Goal: Transaction & Acquisition: Purchase product/service

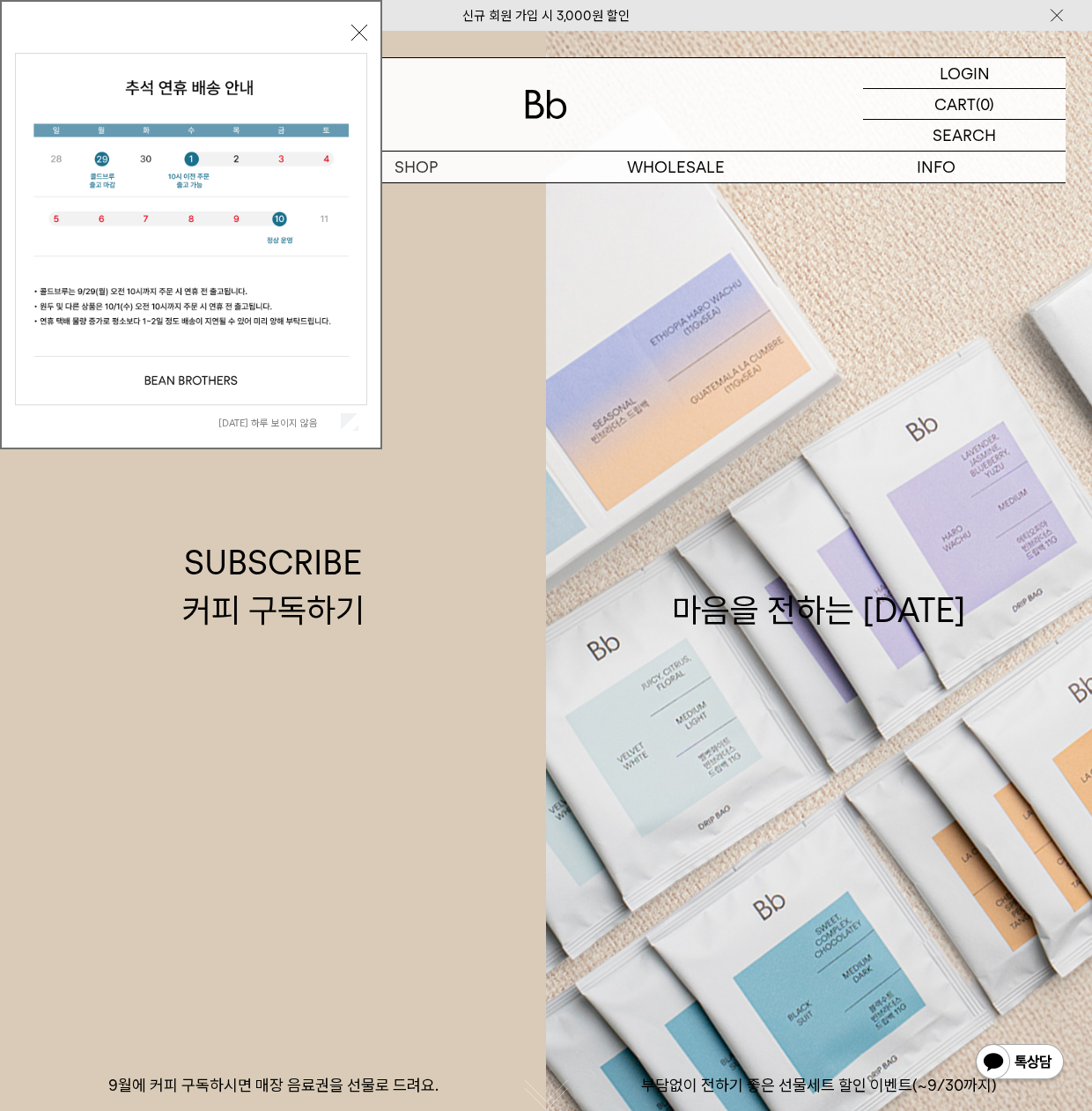
click at [361, 32] on button "닫기" at bounding box center [359, 33] width 16 height 16
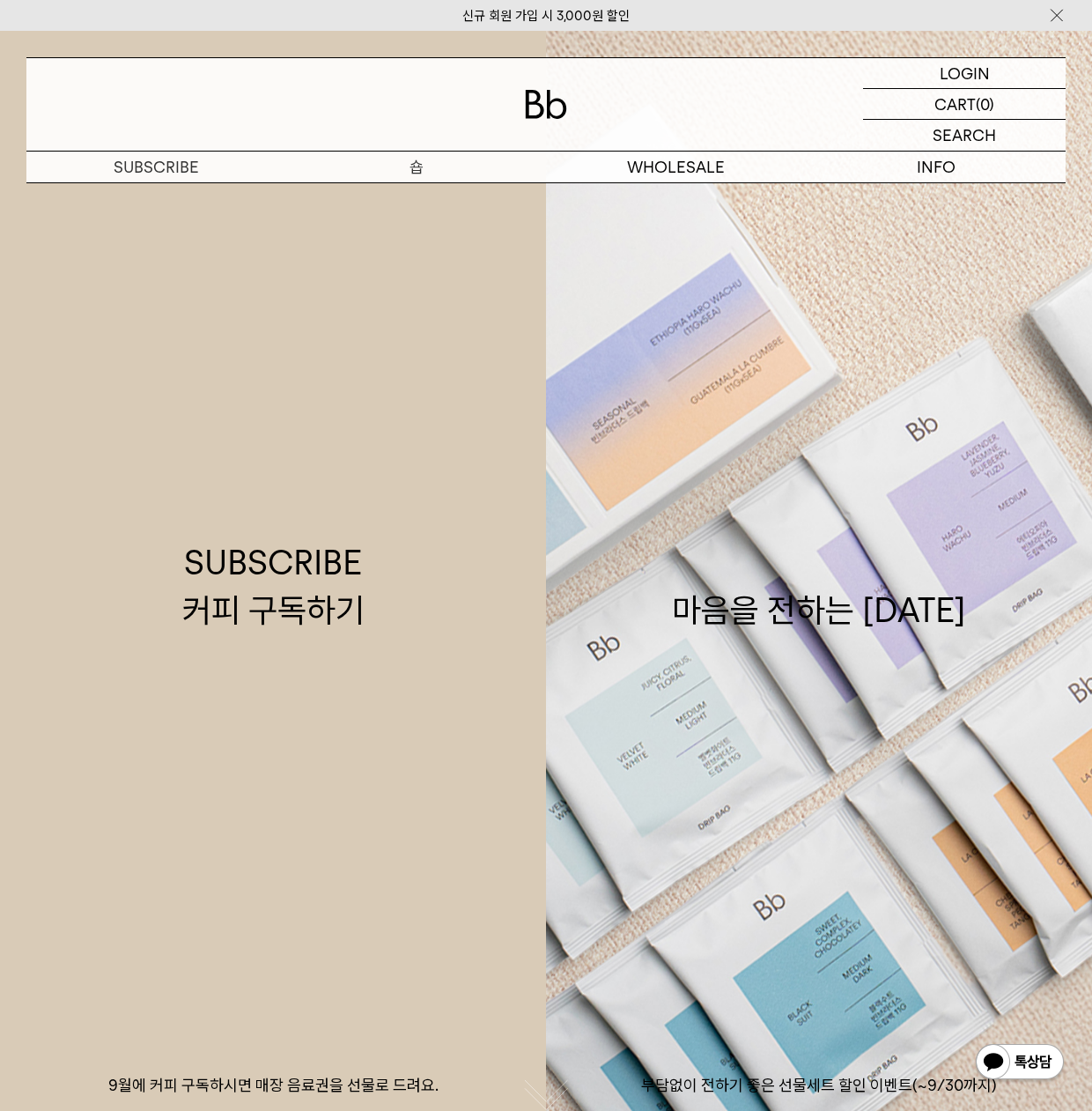
click at [404, 167] on p "숍" at bounding box center [416, 167] width 260 height 31
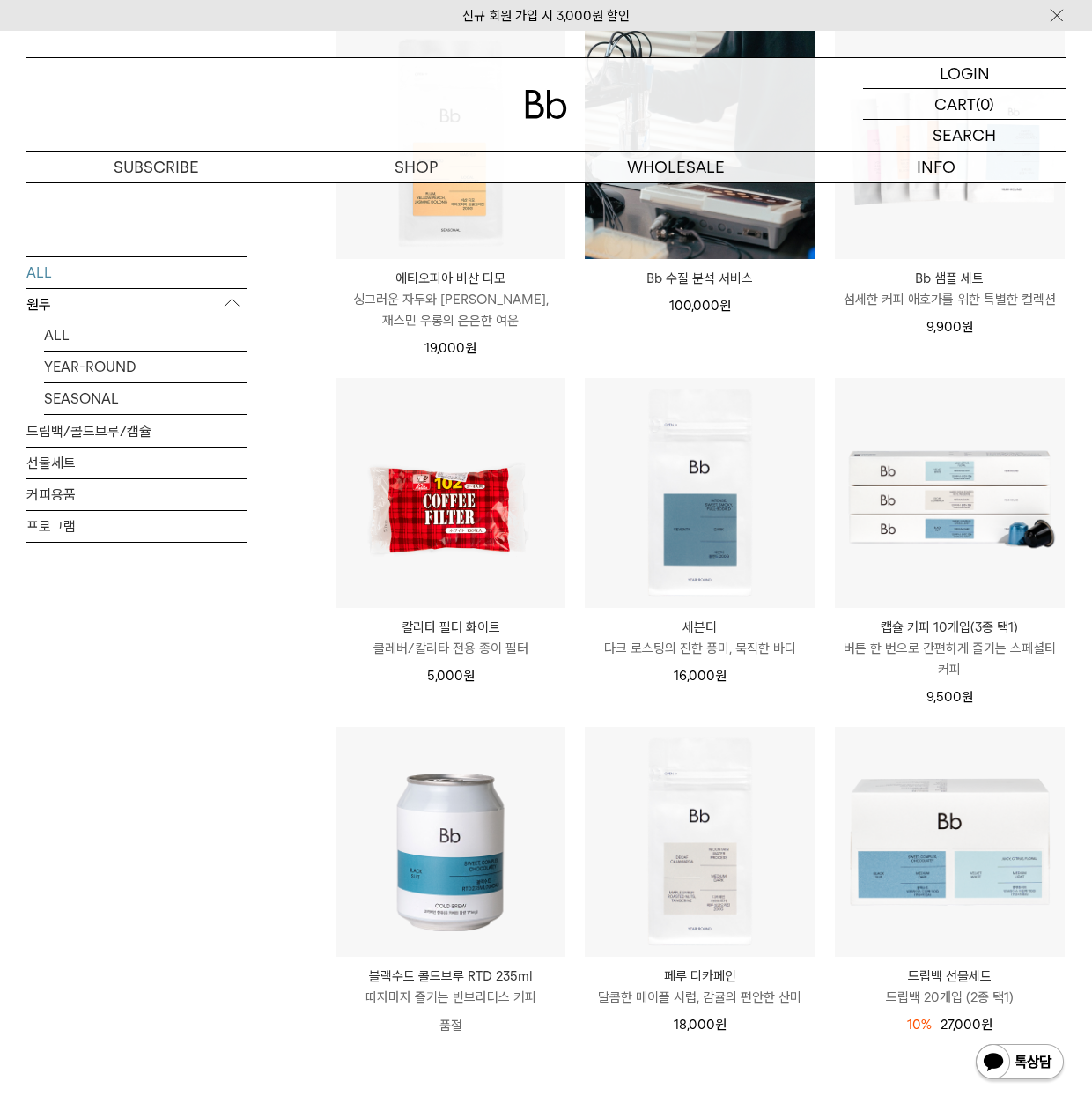
scroll to position [1812, 0]
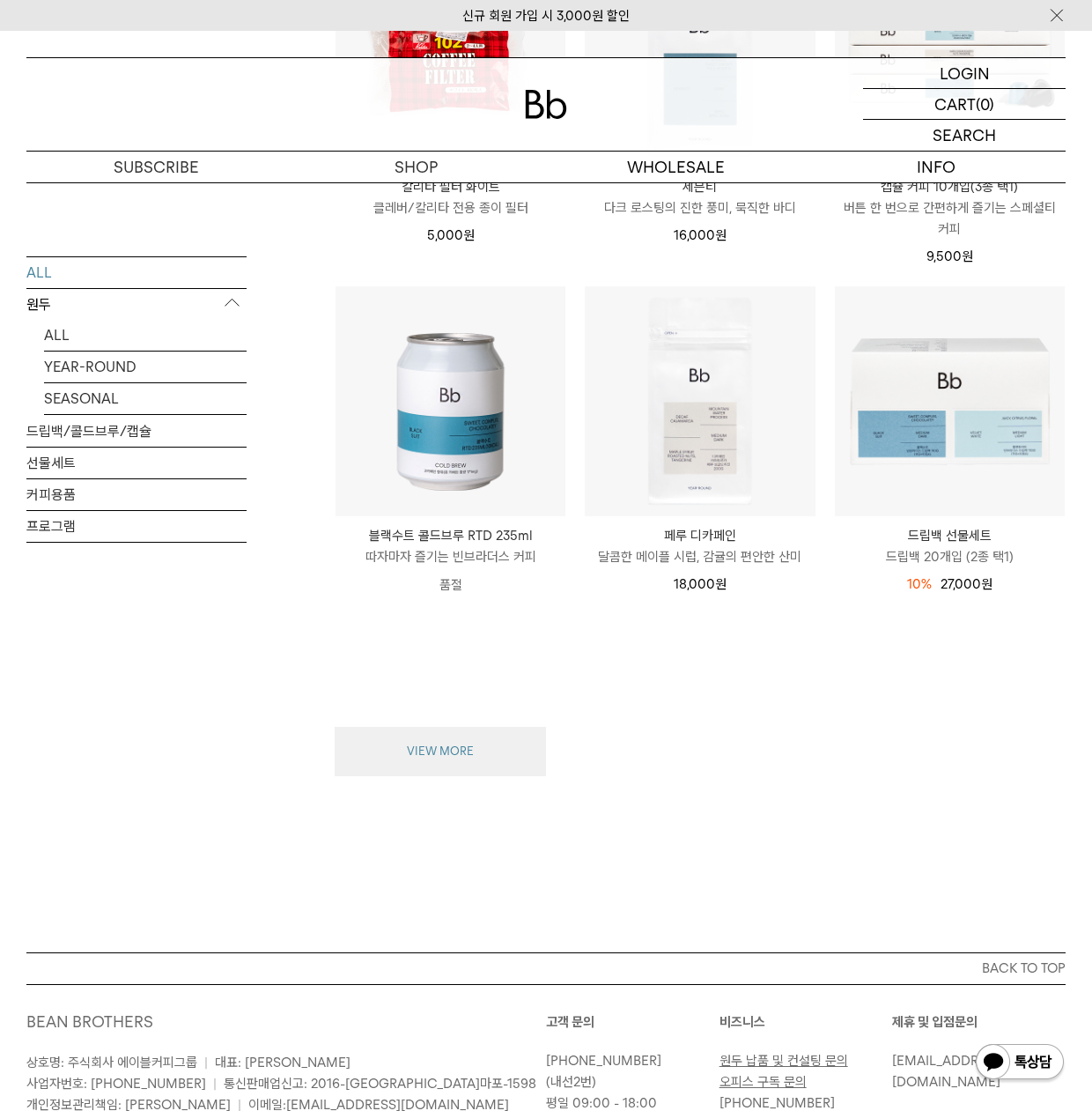
click at [396, 756] on button "VIEW MORE" at bounding box center [441, 751] width 211 height 49
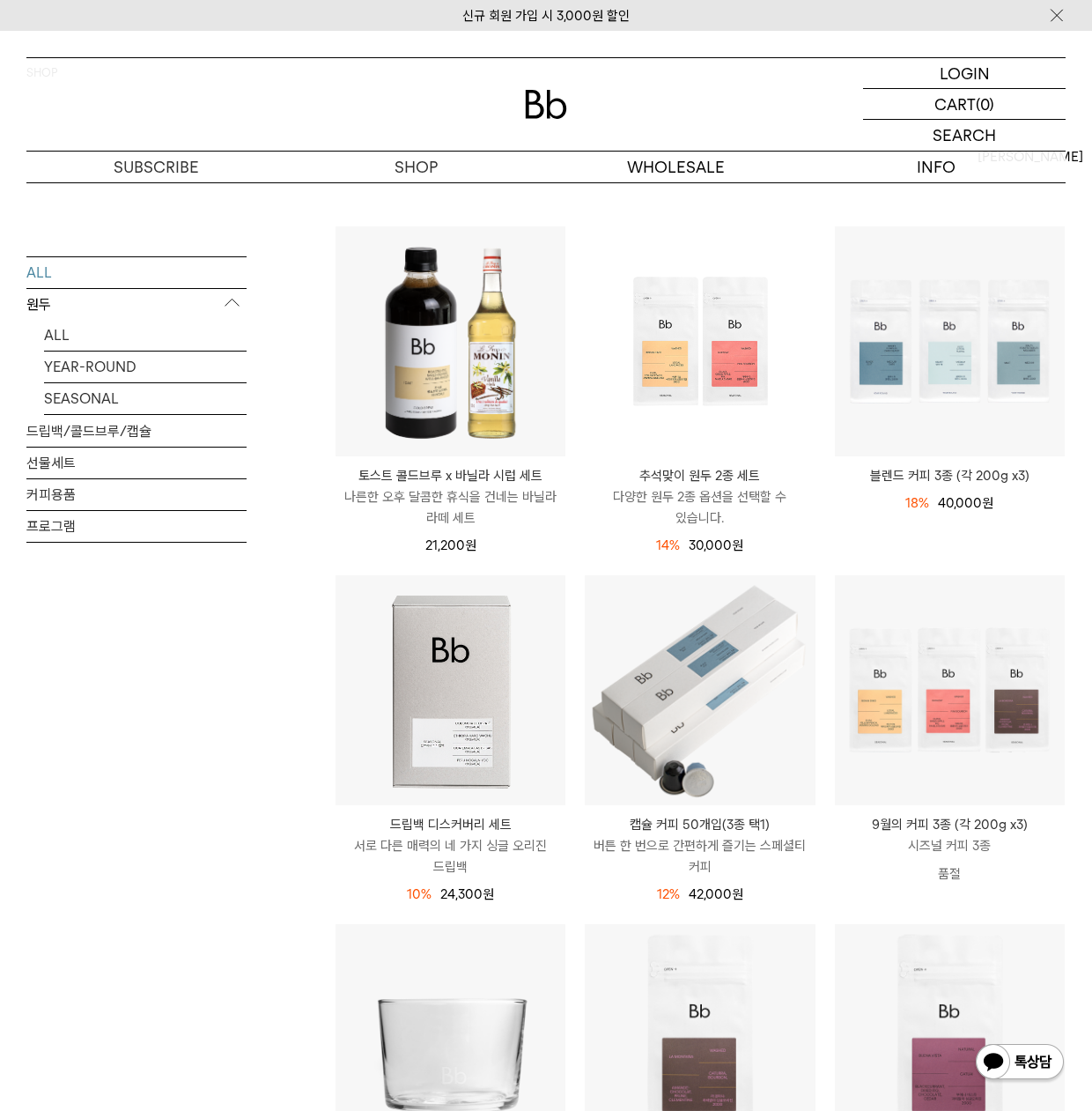
scroll to position [0, 0]
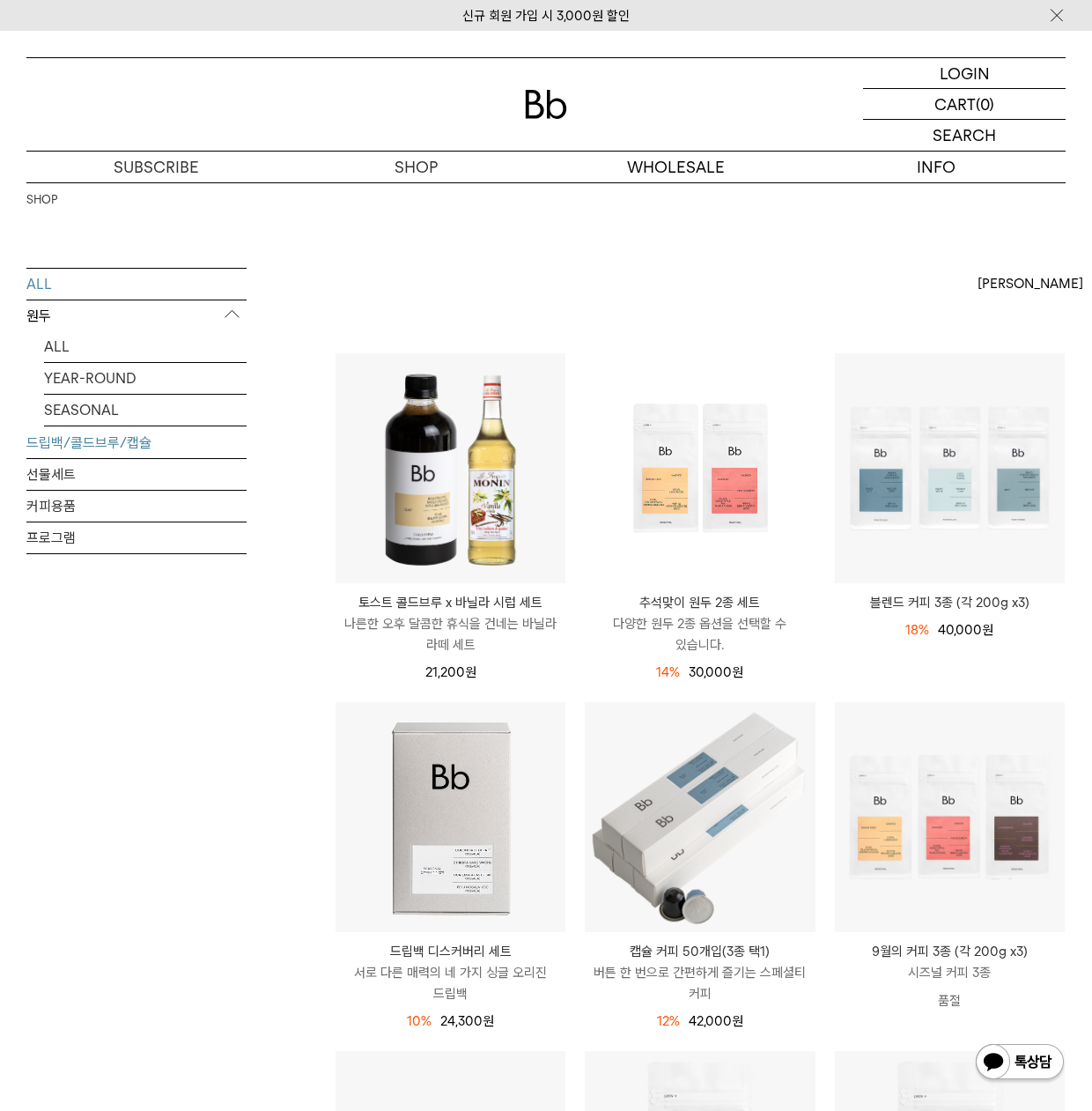
click at [104, 441] on link "드립백/콜드브루/캡슐" at bounding box center [136, 442] width 220 height 31
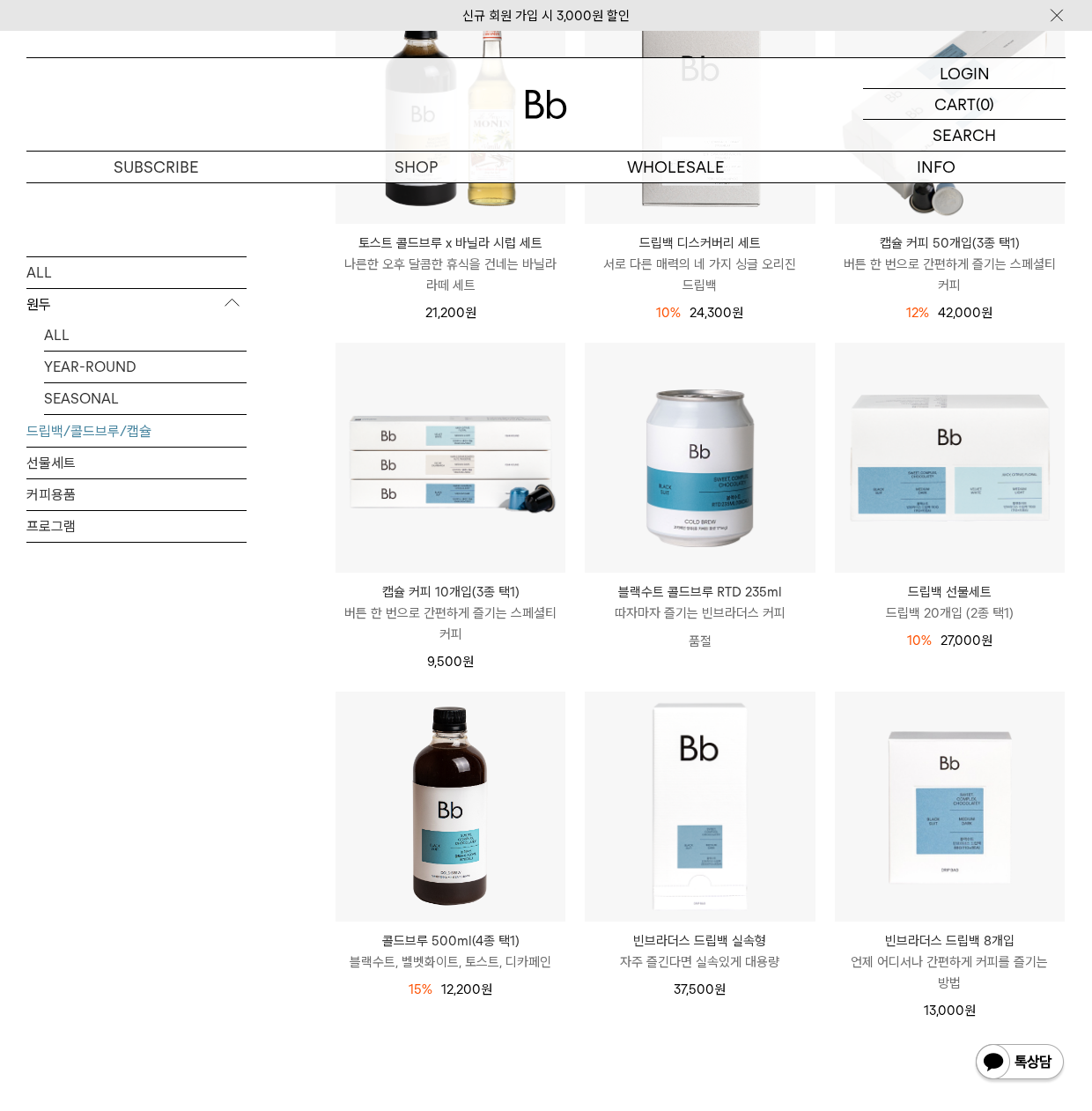
scroll to position [184, 0]
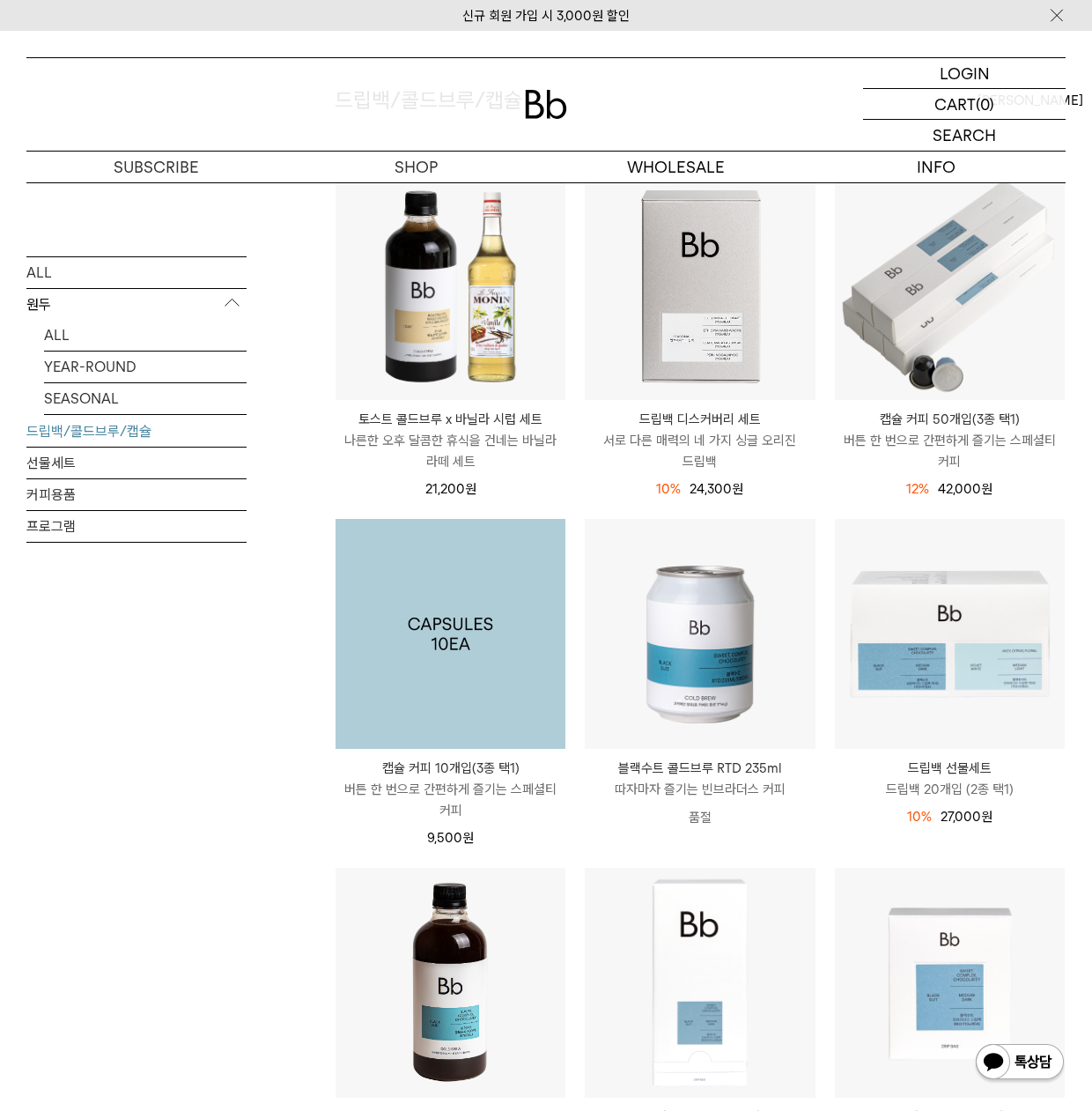
click at [437, 661] on img at bounding box center [450, 633] width 230 height 230
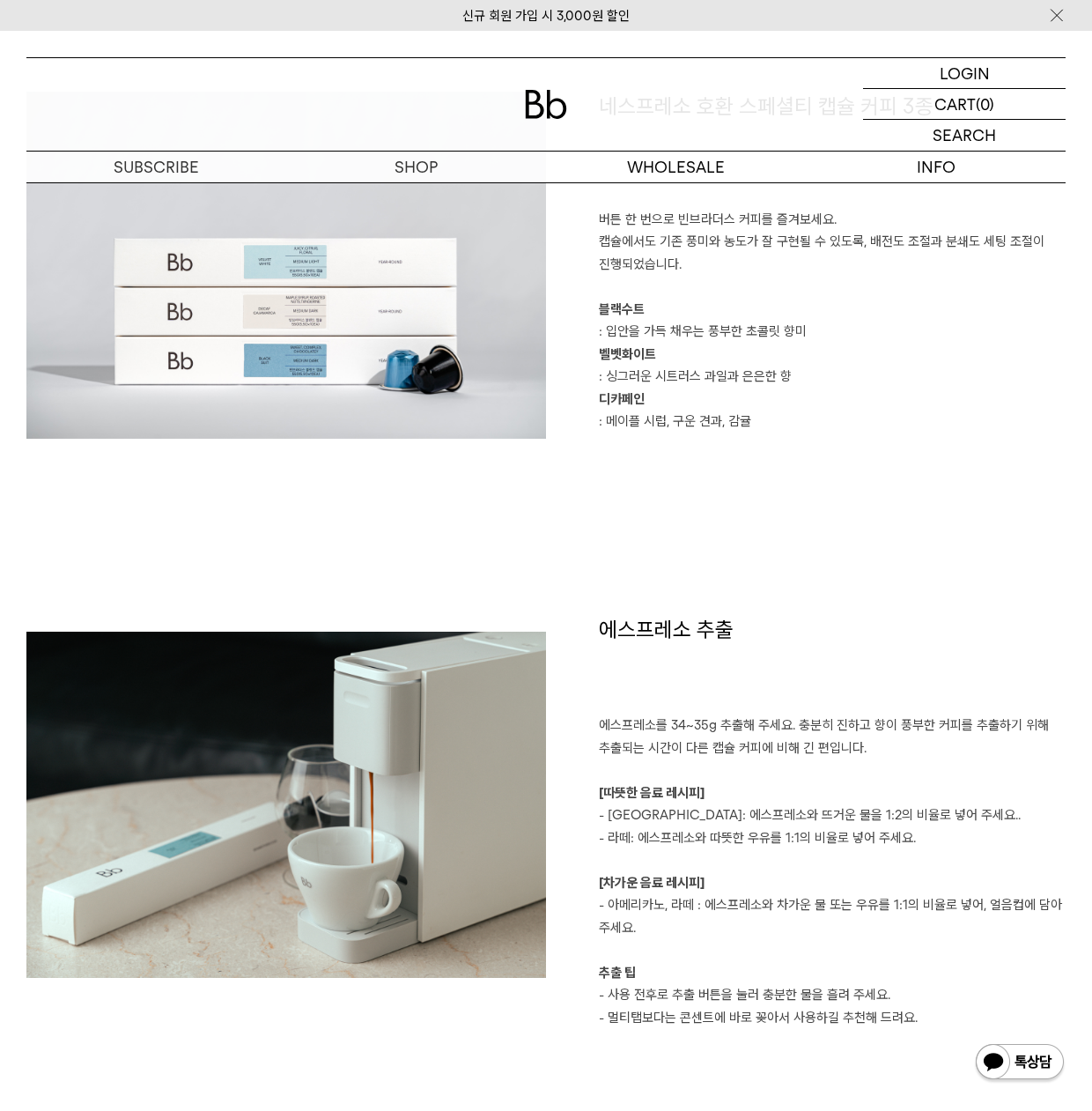
scroll to position [969, 0]
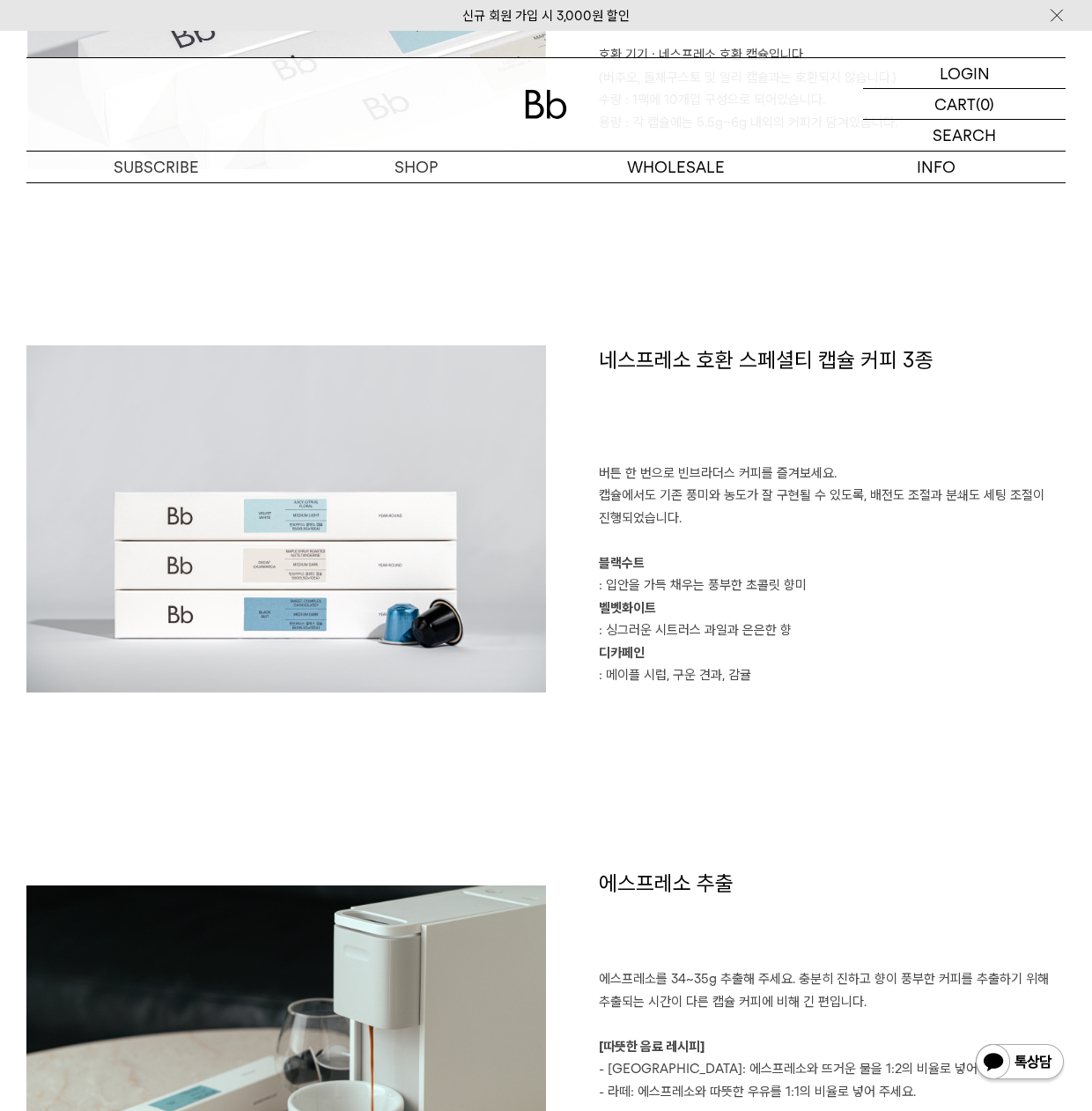
click at [249, 585] on img at bounding box center [285, 518] width 520 height 346
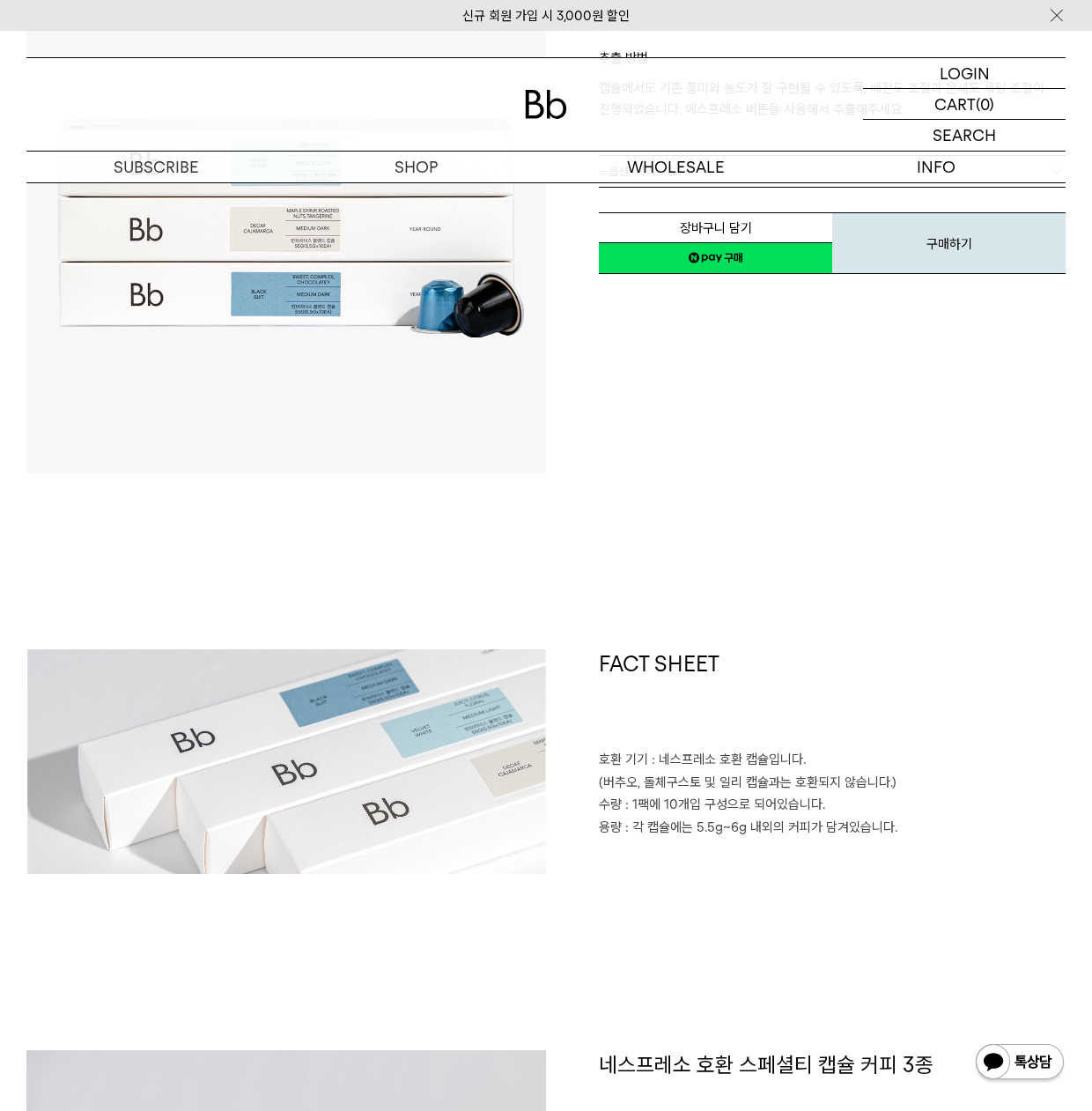
scroll to position [0, 0]
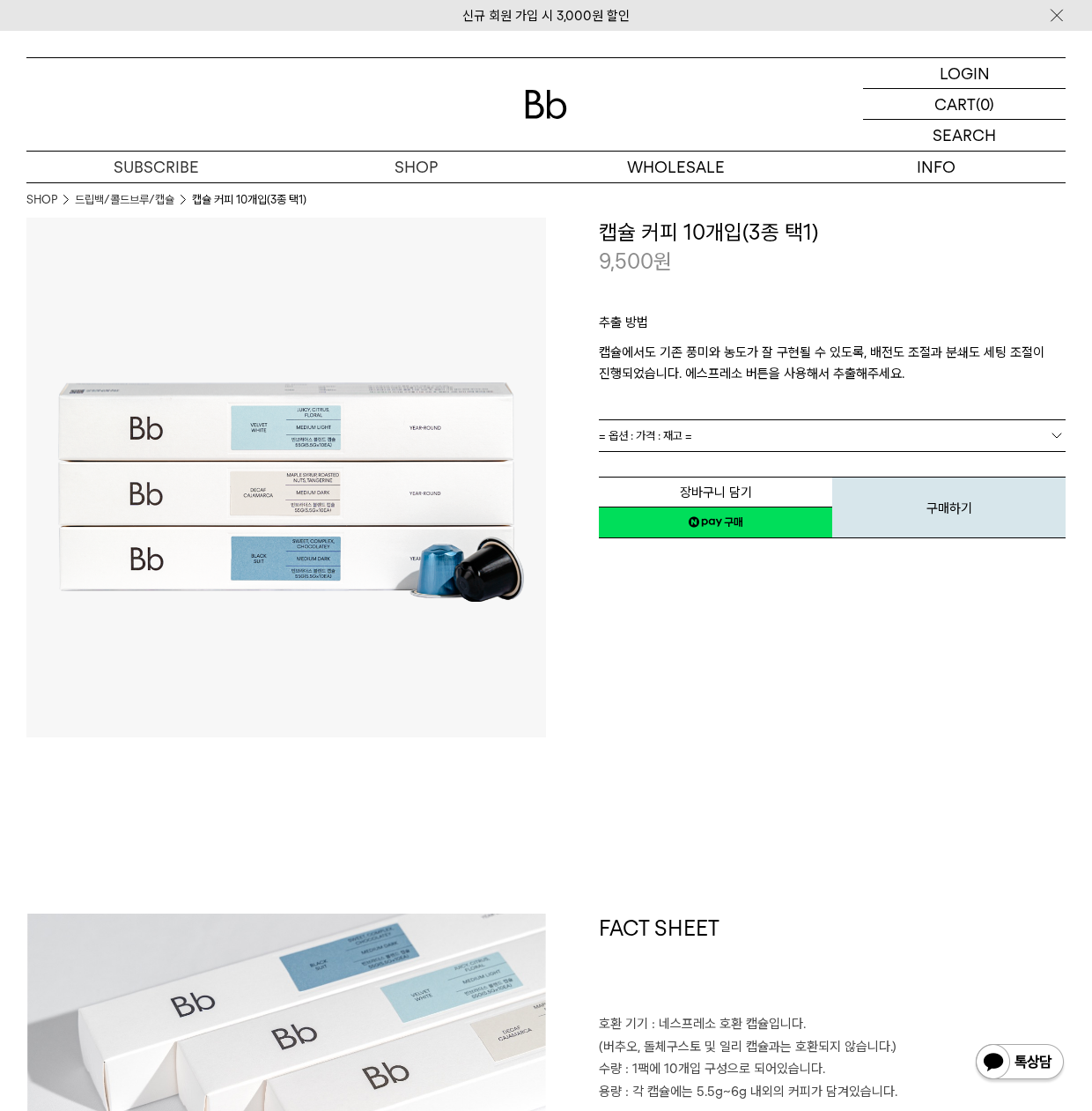
click at [738, 438] on link "= 옵션 : 가격 : 재고 =" at bounding box center [833, 435] width 467 height 31
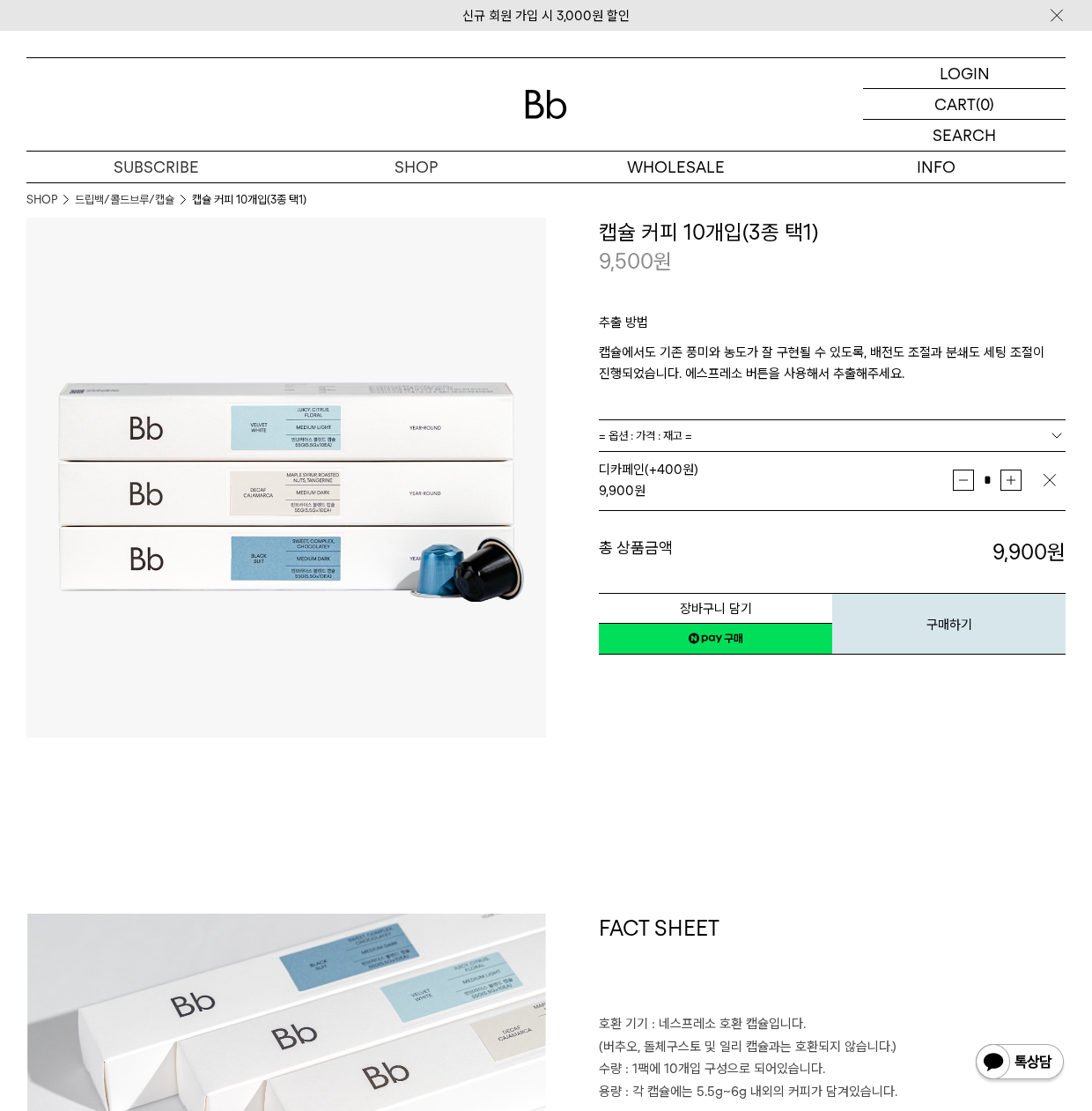
click at [364, 504] on img at bounding box center [285, 477] width 520 height 520
